Goal: Task Accomplishment & Management: Manage account settings

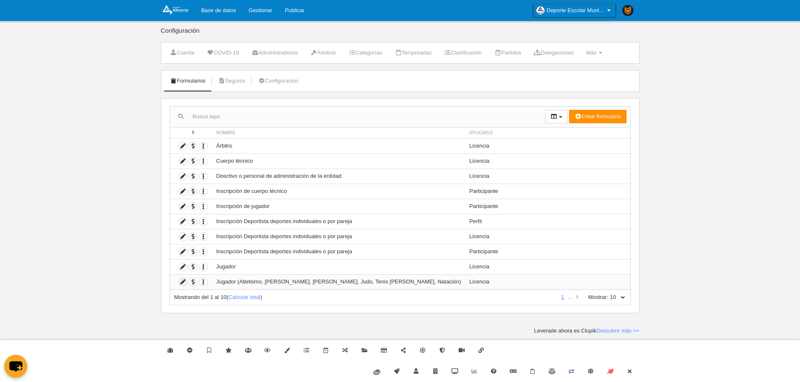
click at [184, 283] on icon at bounding box center [183, 282] width 8 height 8
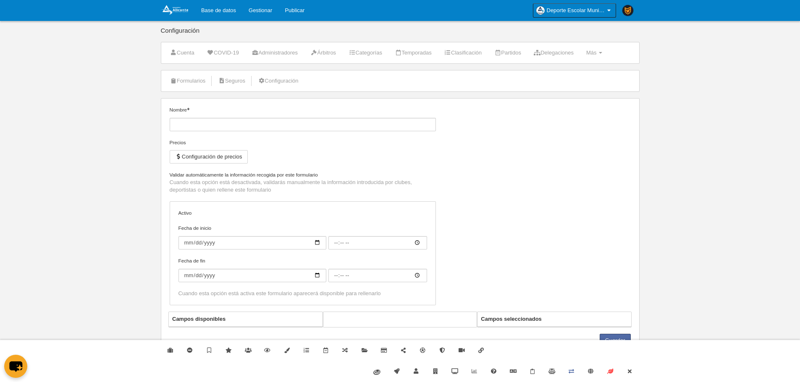
type input "Jugador (Atletismo, [PERSON_NAME], [PERSON_NAME], Judo, Tenis [PERSON_NAME], Na…"
checkbox input "true"
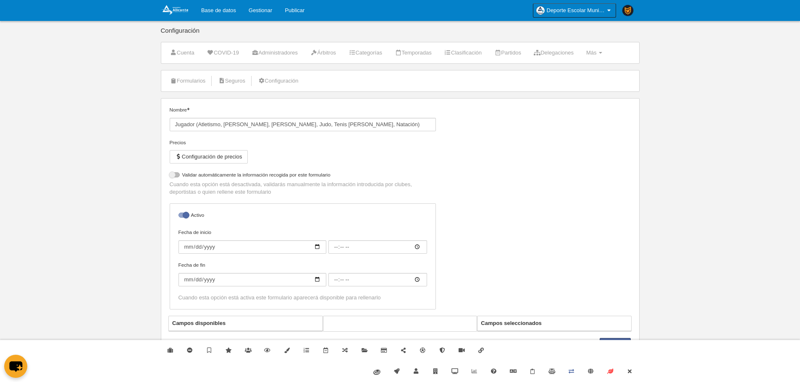
select select "selected"
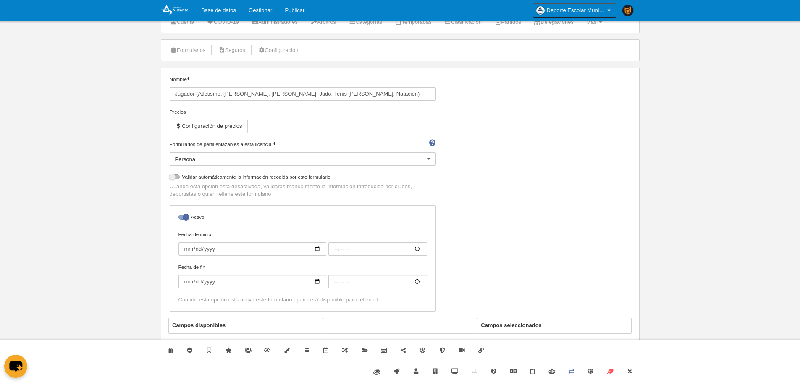
scroll to position [31, 0]
click at [628, 374] on link "Cerrar" at bounding box center [628, 371] width 19 height 21
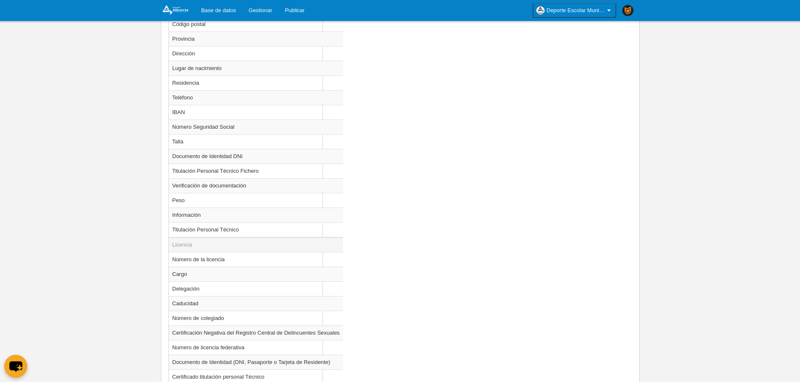
scroll to position [577, 0]
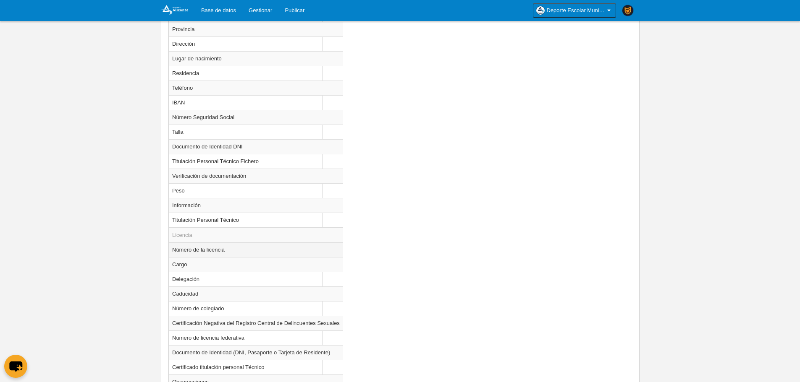
click at [215, 252] on td "Número de la licencia" at bounding box center [256, 250] width 174 height 15
radio input "true"
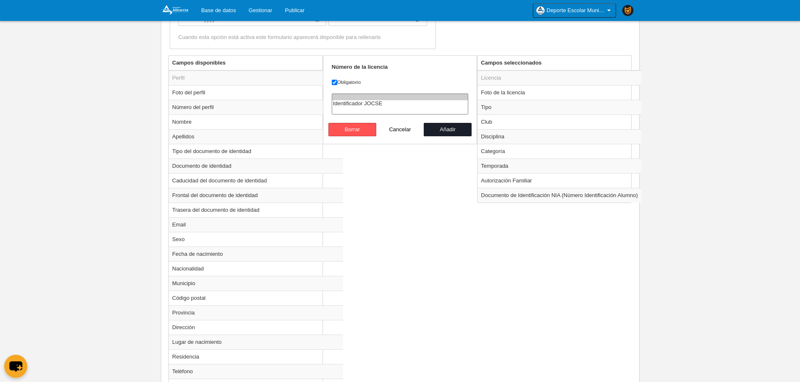
scroll to position [199, 0]
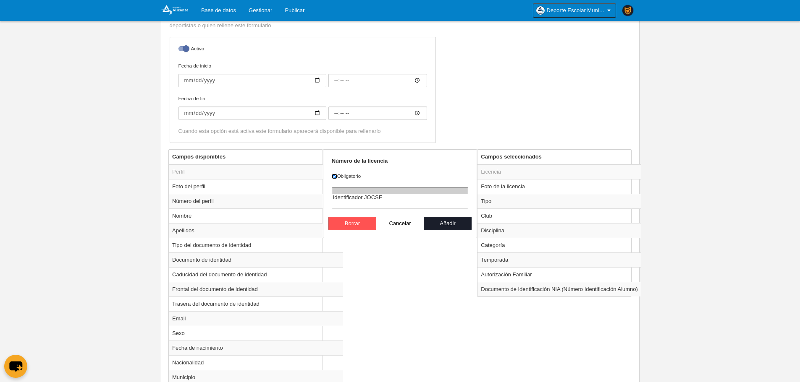
click at [333, 179] on input "Obligatorio" at bounding box center [334, 176] width 5 height 5
checkbox input "false"
select select "22"
click at [348, 198] on option "Identificador JOCSE" at bounding box center [400, 197] width 136 height 7
click at [457, 224] on button "Añadir" at bounding box center [447, 223] width 48 height 13
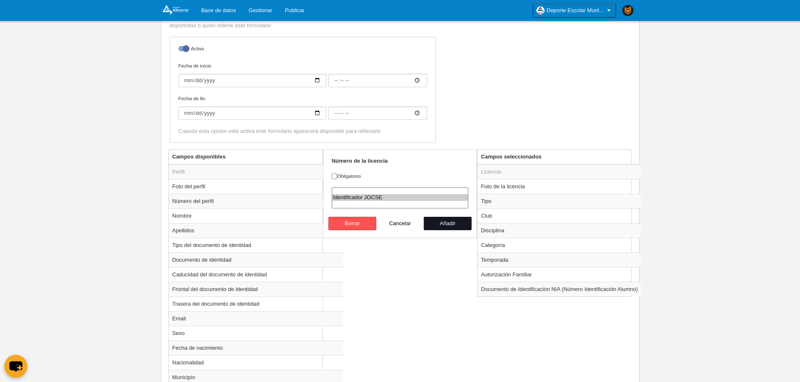
radio input "false"
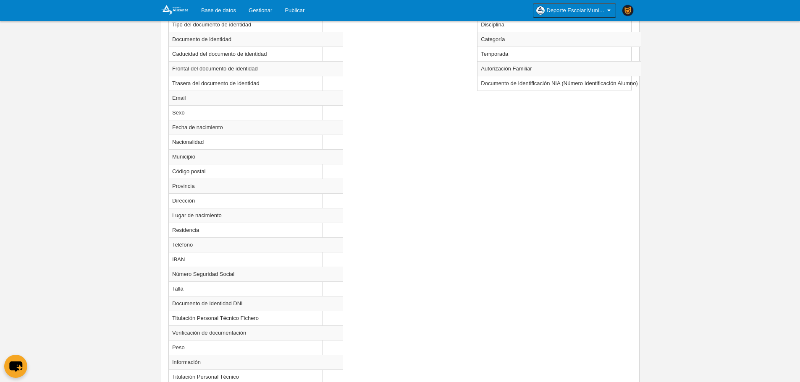
scroll to position [634, 0]
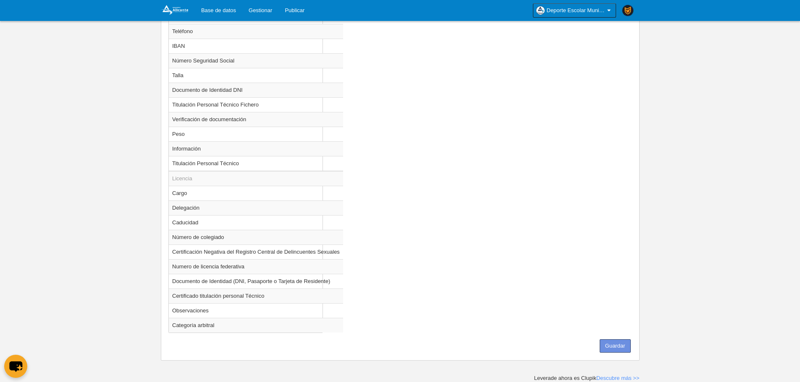
click at [623, 345] on button "Guardar" at bounding box center [614, 346] width 31 height 13
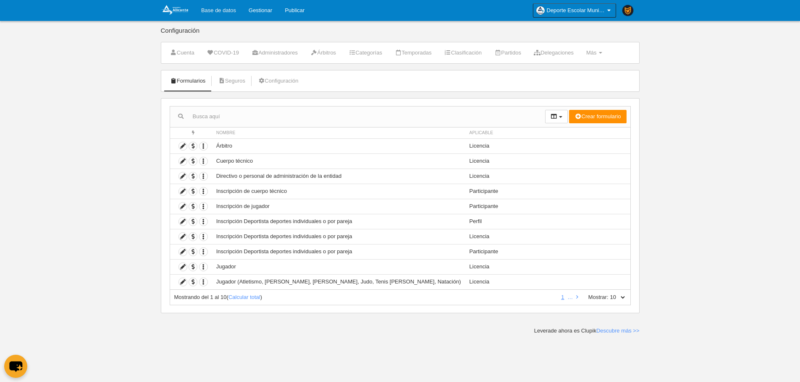
click at [230, 12] on link "Base de datos" at bounding box center [218, 10] width 47 height 21
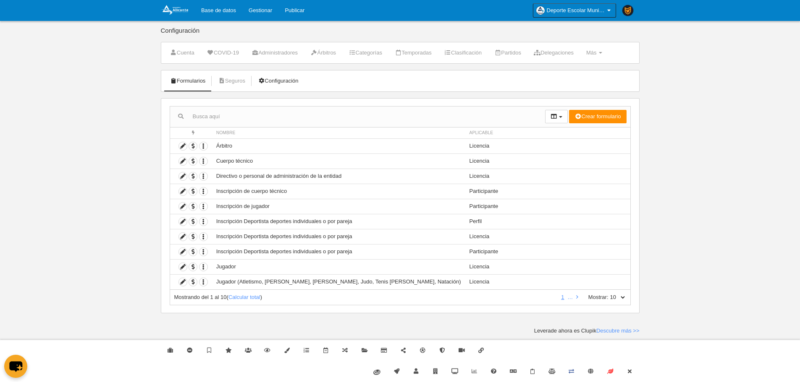
click at [282, 83] on link "Configuración" at bounding box center [278, 81] width 50 height 13
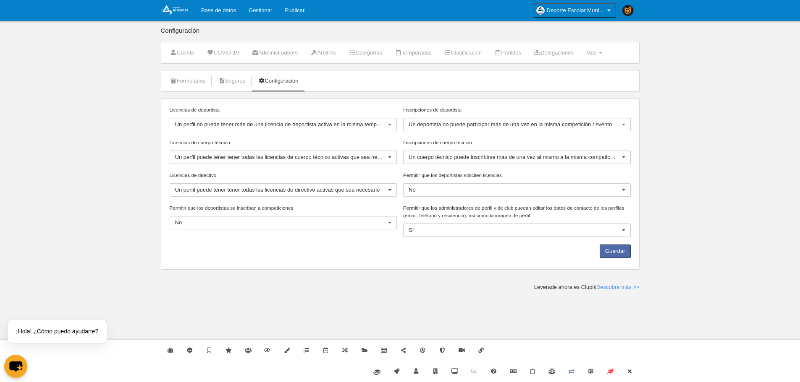
drag, startPoint x: 402, startPoint y: 206, endPoint x: 543, endPoint y: 214, distance: 141.3
click at [543, 214] on div "Permitir que los administradores de perfil y de club puedan editar los datos de…" at bounding box center [517, 224] width 234 height 40
click at [590, 223] on div "Permitir que los administradores de perfil y de club puedan editar los datos de…" at bounding box center [516, 220] width 227 height 33
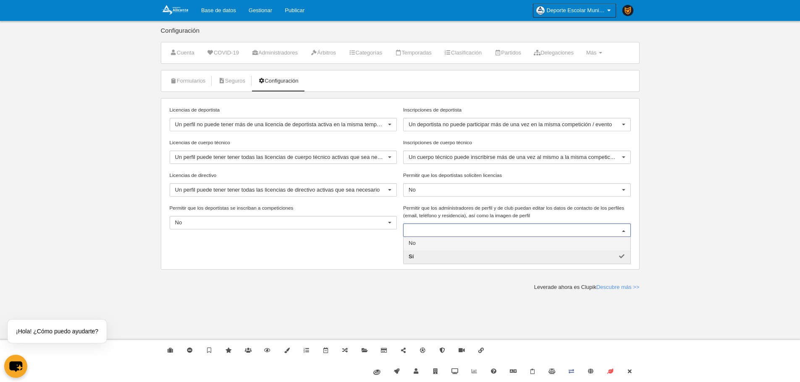
click at [563, 240] on span "No" at bounding box center [516, 243] width 227 height 13
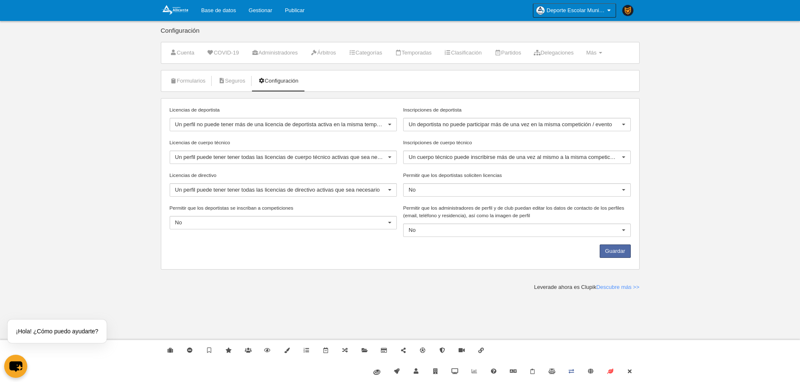
click at [420, 310] on body "Base de datos Gestionar Publicar Deporte Escolar Municipal de [GEOGRAPHIC_DATA]…" at bounding box center [400, 191] width 800 height 382
click at [630, 375] on link "Cerrar" at bounding box center [628, 371] width 19 height 21
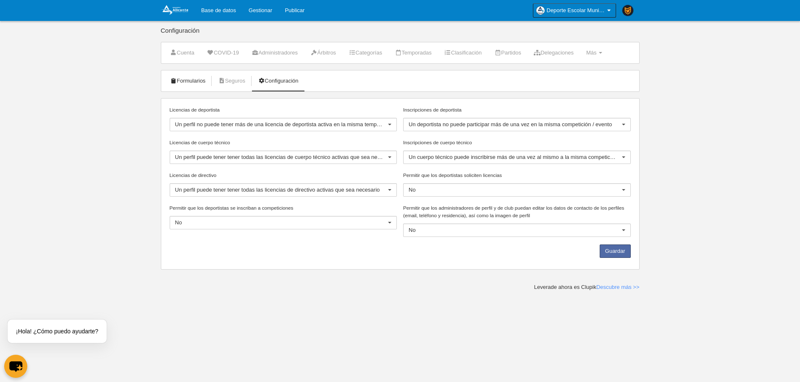
click at [201, 83] on link "Formularios" at bounding box center [187, 81] width 45 height 13
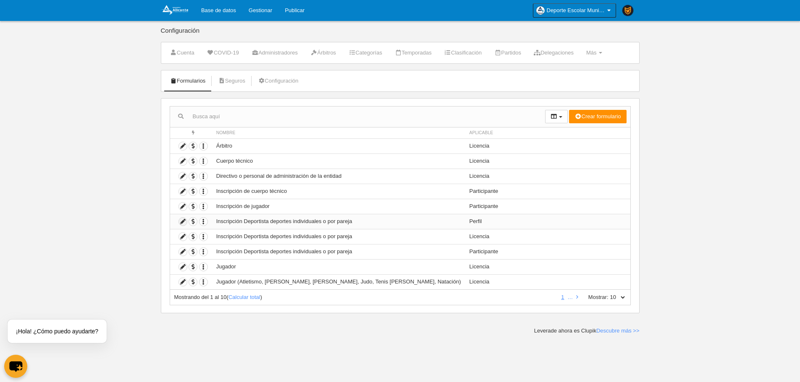
click at [183, 222] on icon at bounding box center [183, 222] width 8 height 8
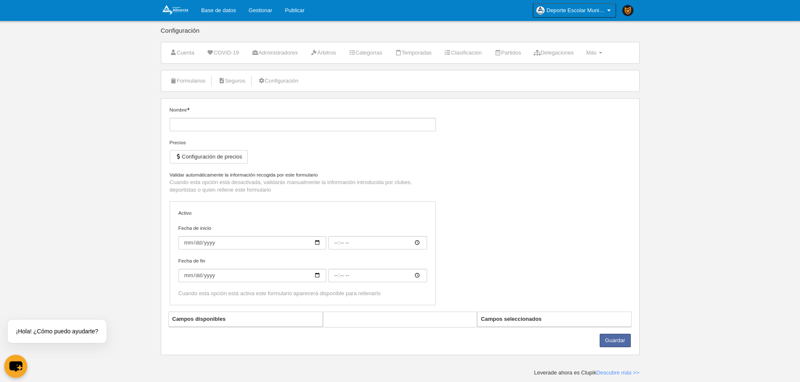
type input "Inscripción Deportista deportes individuales o por pareja"
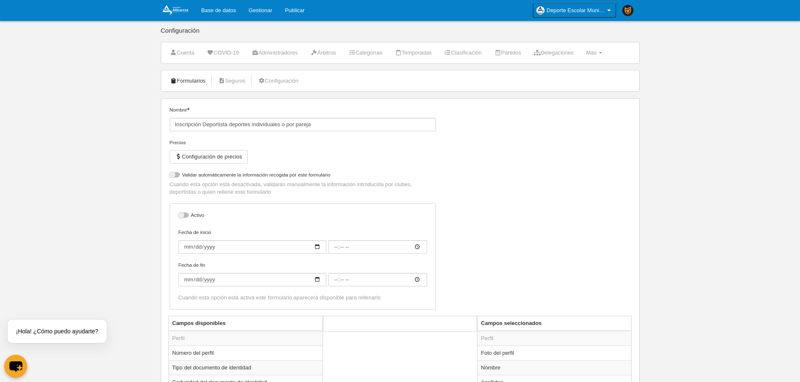
click at [191, 83] on link "Formularios" at bounding box center [187, 81] width 45 height 13
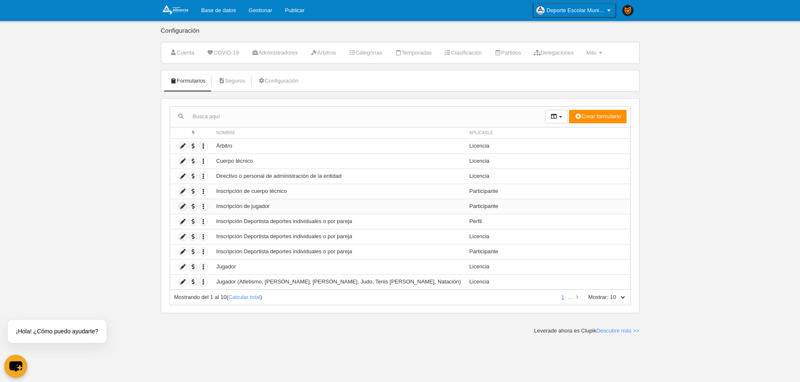
click at [185, 208] on icon at bounding box center [183, 207] width 8 height 8
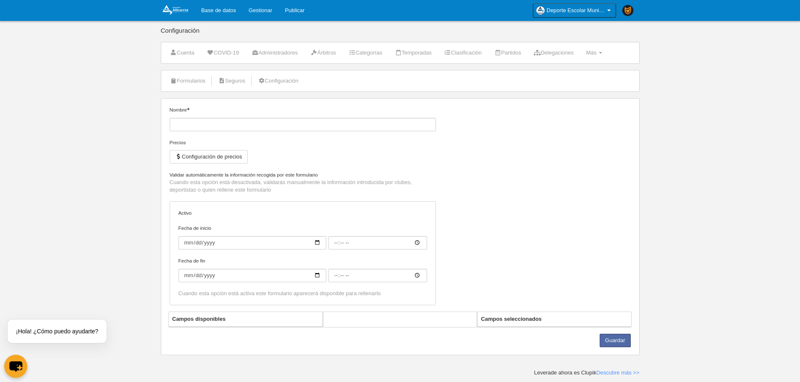
type input "Inscripción de jugador"
checkbox input "true"
type input "[DATE]"
type input "00:00"
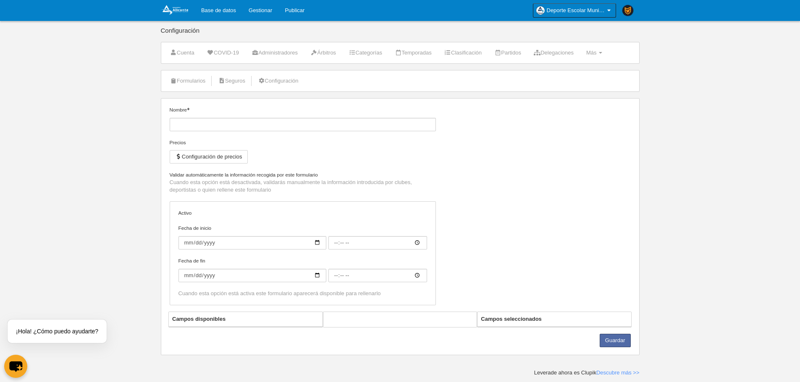
type input "[DATE]"
type input "00:00"
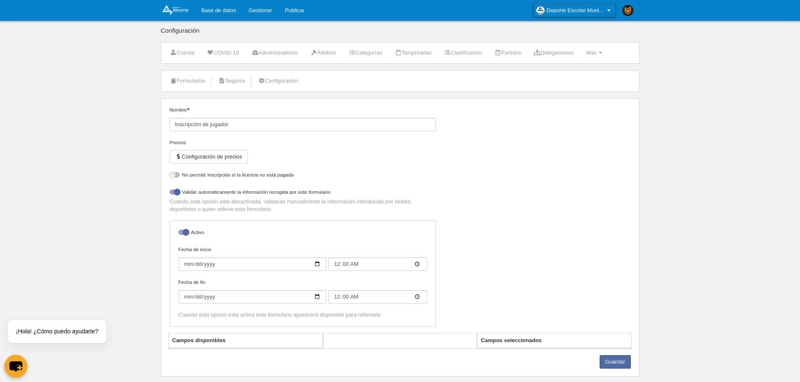
select select "selected"
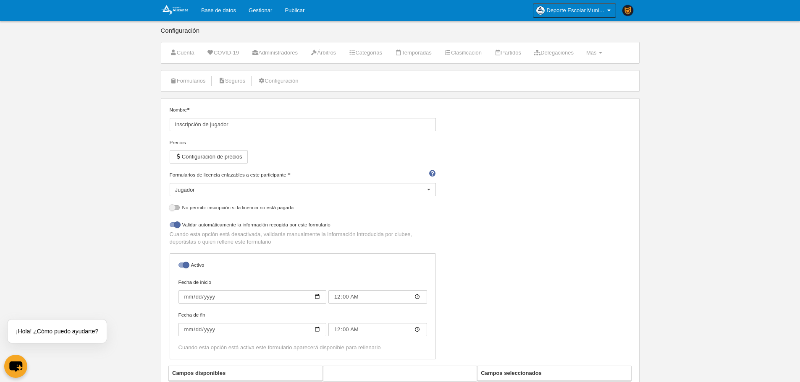
drag, startPoint x: 298, startPoint y: 206, endPoint x: 180, endPoint y: 212, distance: 117.6
click at [180, 212] on label "No permitir inscripción si la licencia no está pagada" at bounding box center [303, 209] width 266 height 10
click at [312, 12] on nav "Base de datos Gestionar Publicar Deporte Escolar Municipal de [GEOGRAPHIC_DATA]…" at bounding box center [399, 10] width 485 height 21
click at [304, 12] on link "Publicar" at bounding box center [294, 10] width 32 height 21
